Goal: Information Seeking & Learning: Learn about a topic

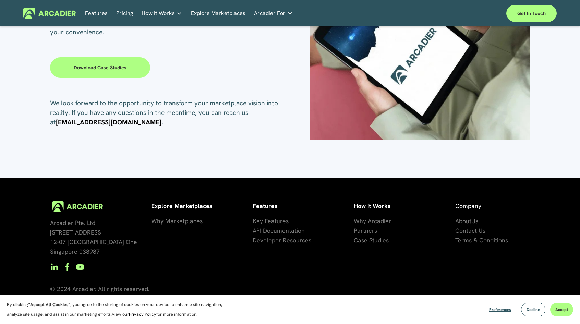
scroll to position [165, 0]
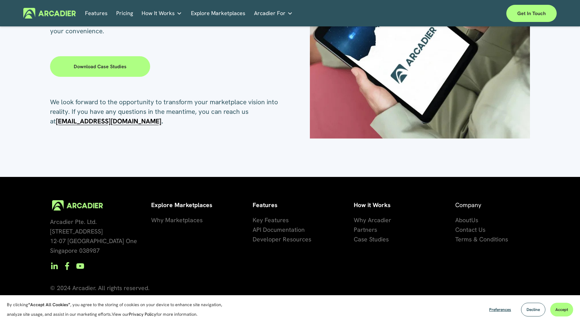
click at [382, 262] on div "Arcadier Pte. Ltd. [STREET_ADDRESS] How it Works Why Arcadier P artners Ca se S…" at bounding box center [290, 262] width 580 height 124
click at [425, 254] on div "Arcadier Pte. Ltd. [STREET_ADDRESS] How it Works Why Arcadier P artners Ca se S…" at bounding box center [290, 262] width 580 height 124
click at [323, 261] on div "Arcadier Pte. Ltd. [STREET_ADDRESS] How it Works Why Arcadier P artners Ca se S…" at bounding box center [290, 262] width 580 height 124
click at [374, 241] on span "se Studies" at bounding box center [375, 239] width 27 height 8
